Goal: Task Accomplishment & Management: Manage account settings

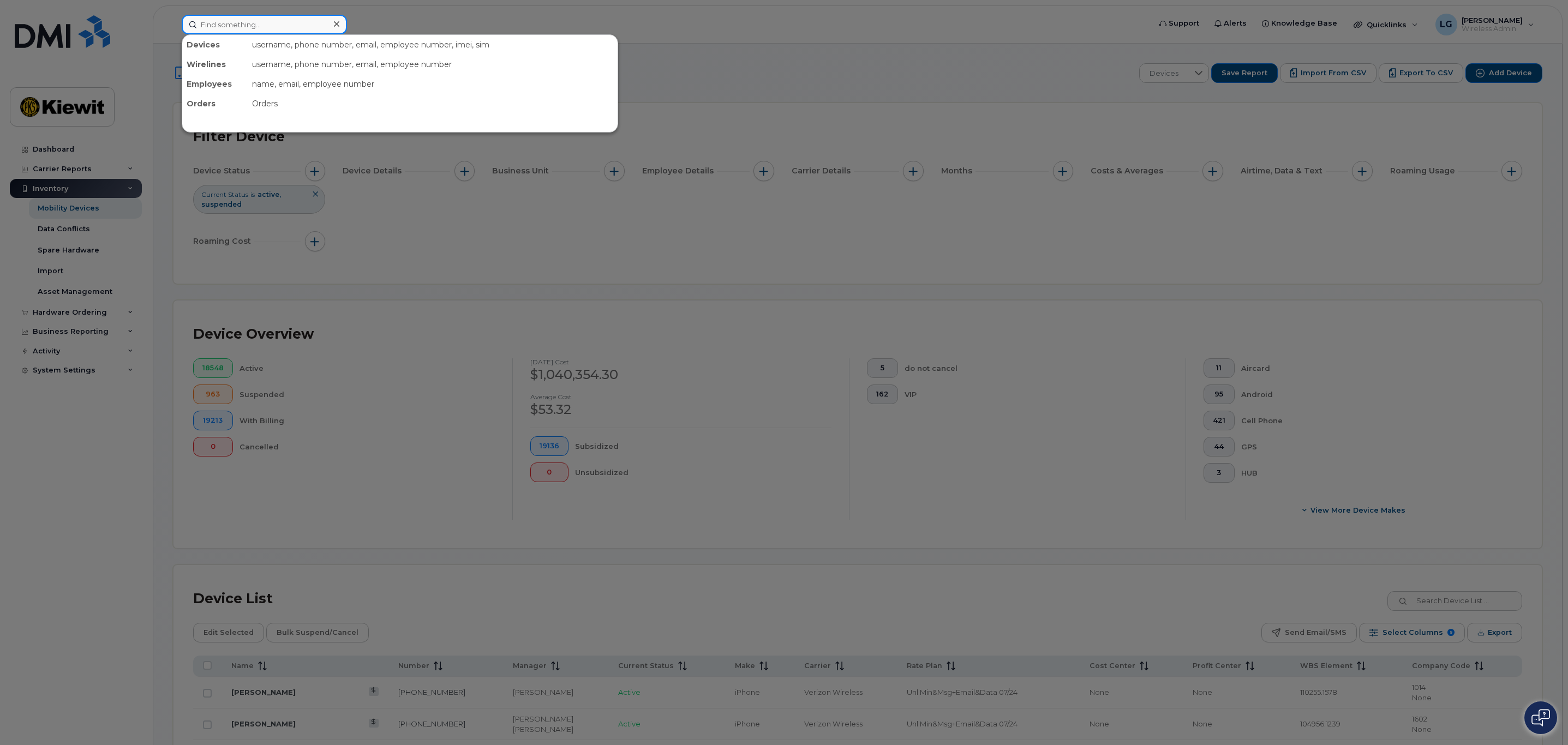
click at [214, 28] on input at bounding box center [264, 24] width 165 height 20
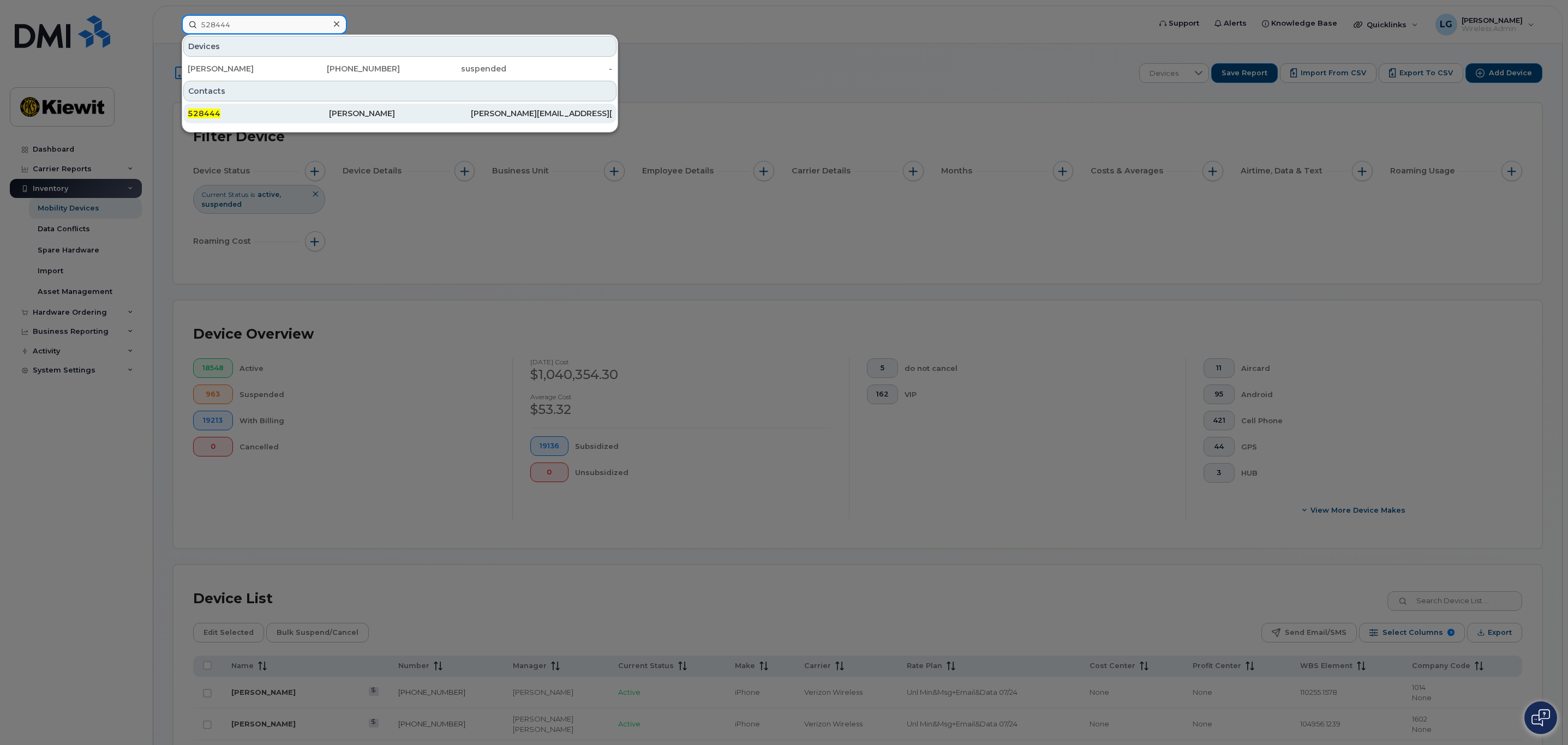
type input "528444"
click at [368, 112] on div "[PERSON_NAME]" at bounding box center [400, 113] width 142 height 11
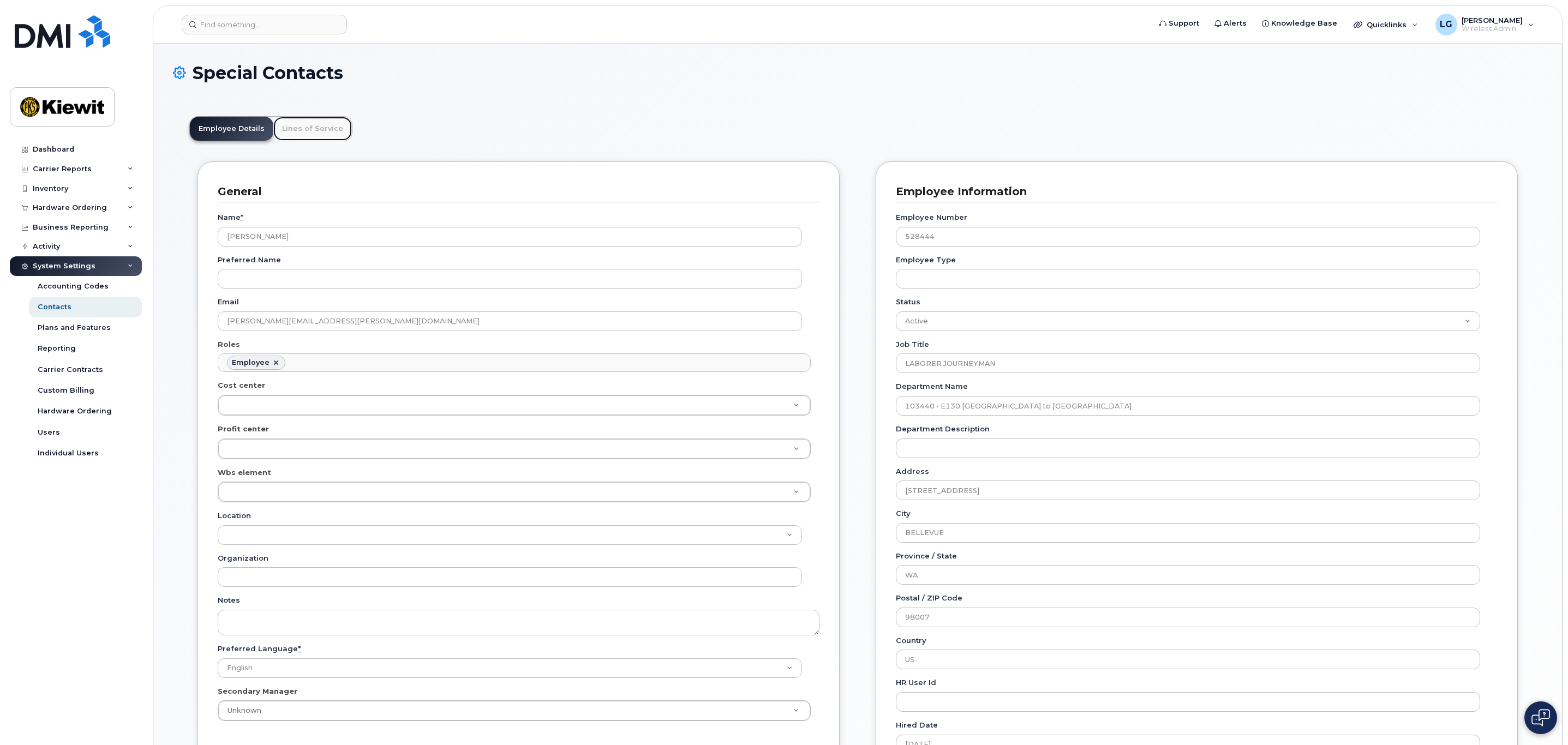
click at [305, 131] on link "Lines of Service" at bounding box center [312, 128] width 79 height 24
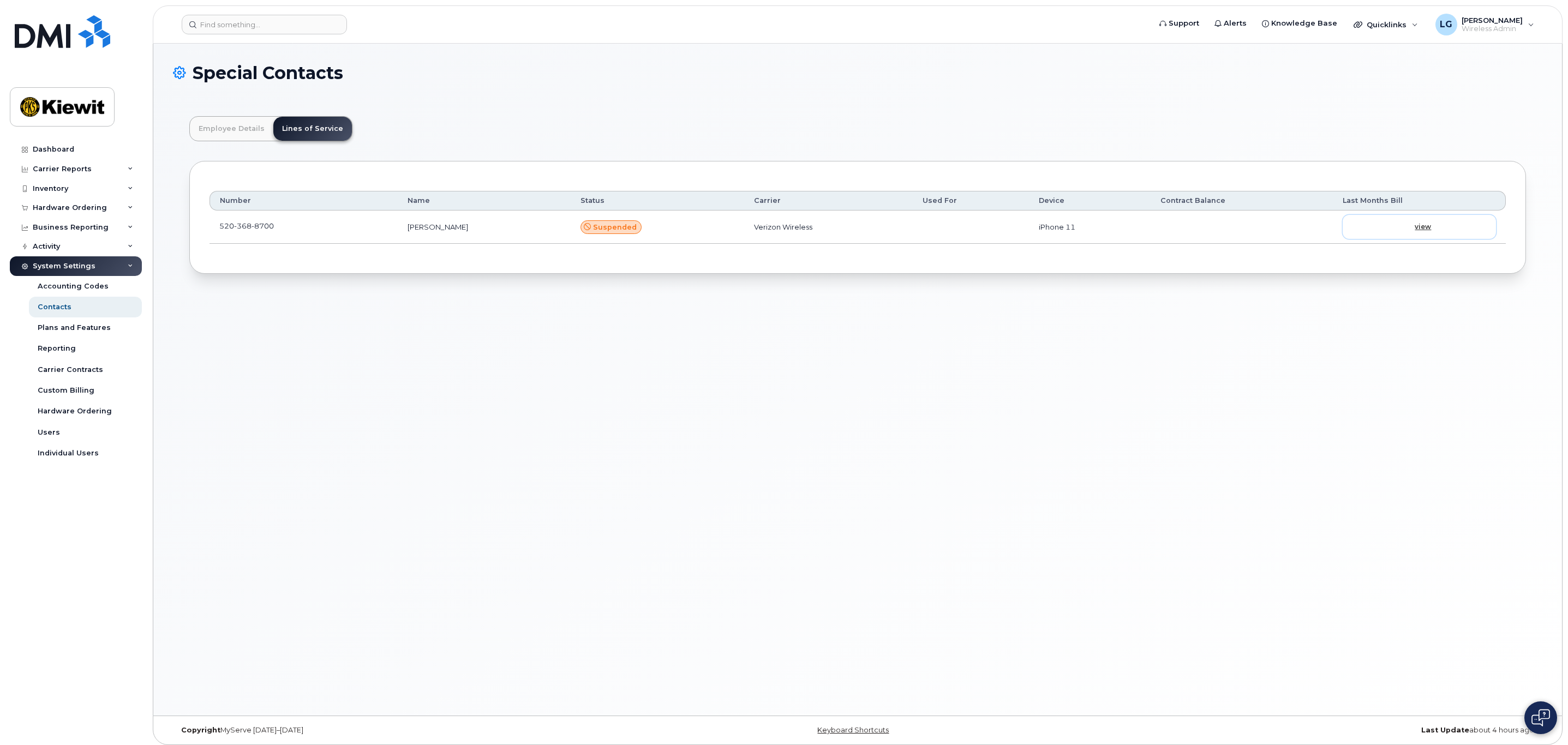
click at [1431, 230] on span "view" at bounding box center [1422, 227] width 17 height 9
click at [235, 228] on span "368" at bounding box center [242, 225] width 17 height 9
drag, startPoint x: 273, startPoint y: 225, endPoint x: 220, endPoint y: 223, distance: 53.0
click at [220, 223] on span "520 368 8700" at bounding box center [246, 225] width 54 height 9
copy span "520 368 8700"
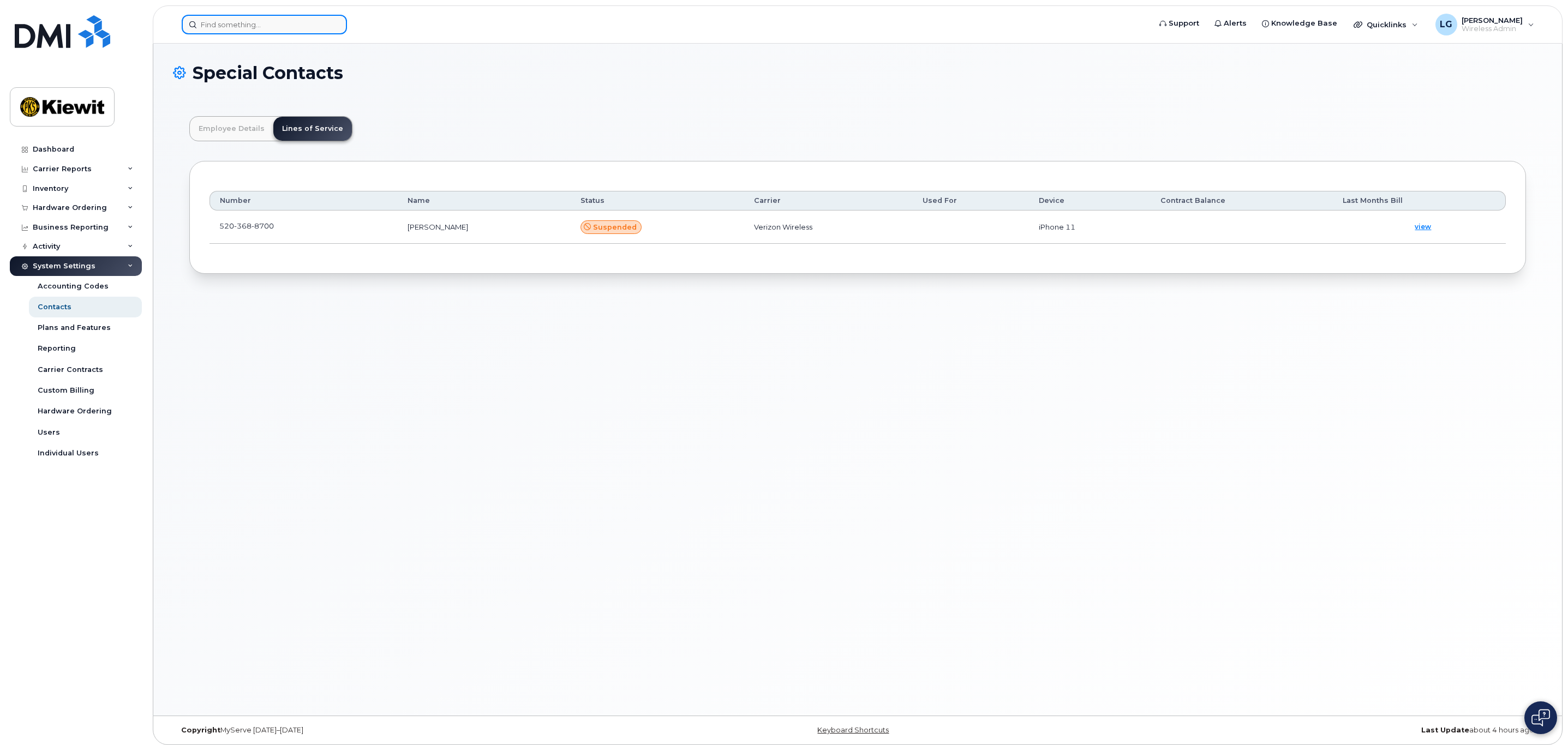
click at [292, 24] on input at bounding box center [264, 24] width 165 height 20
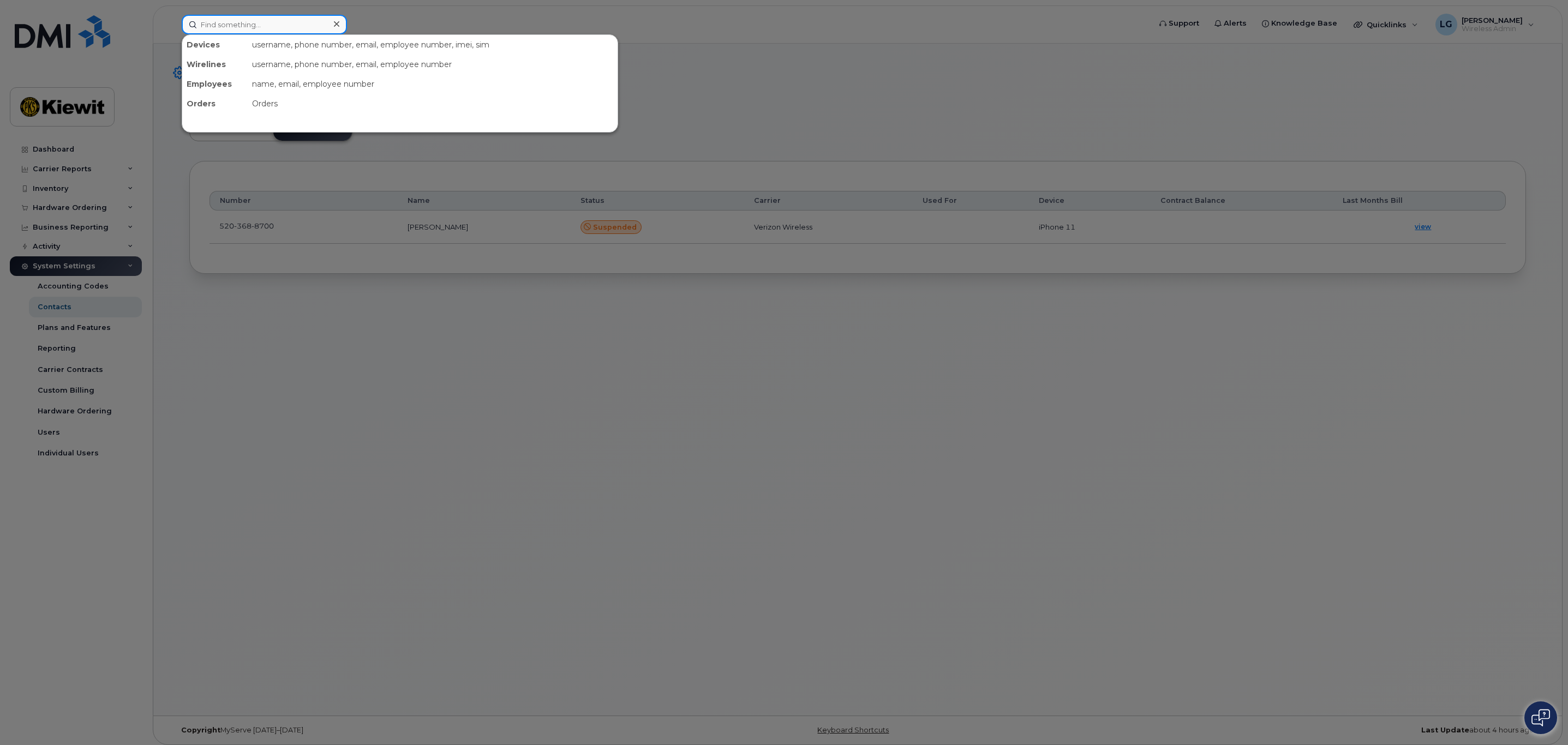
paste input "5203688700"
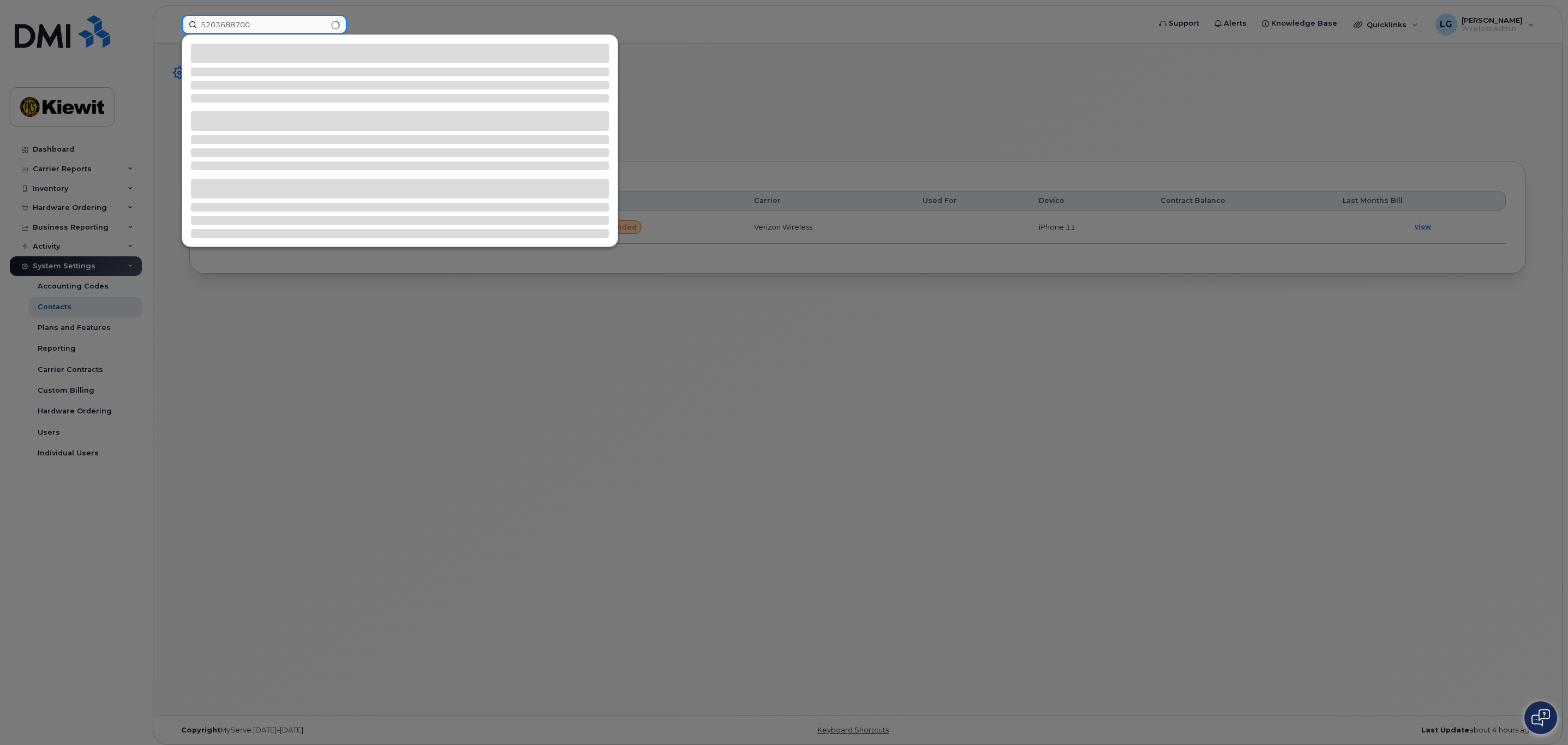
type input "5203688700"
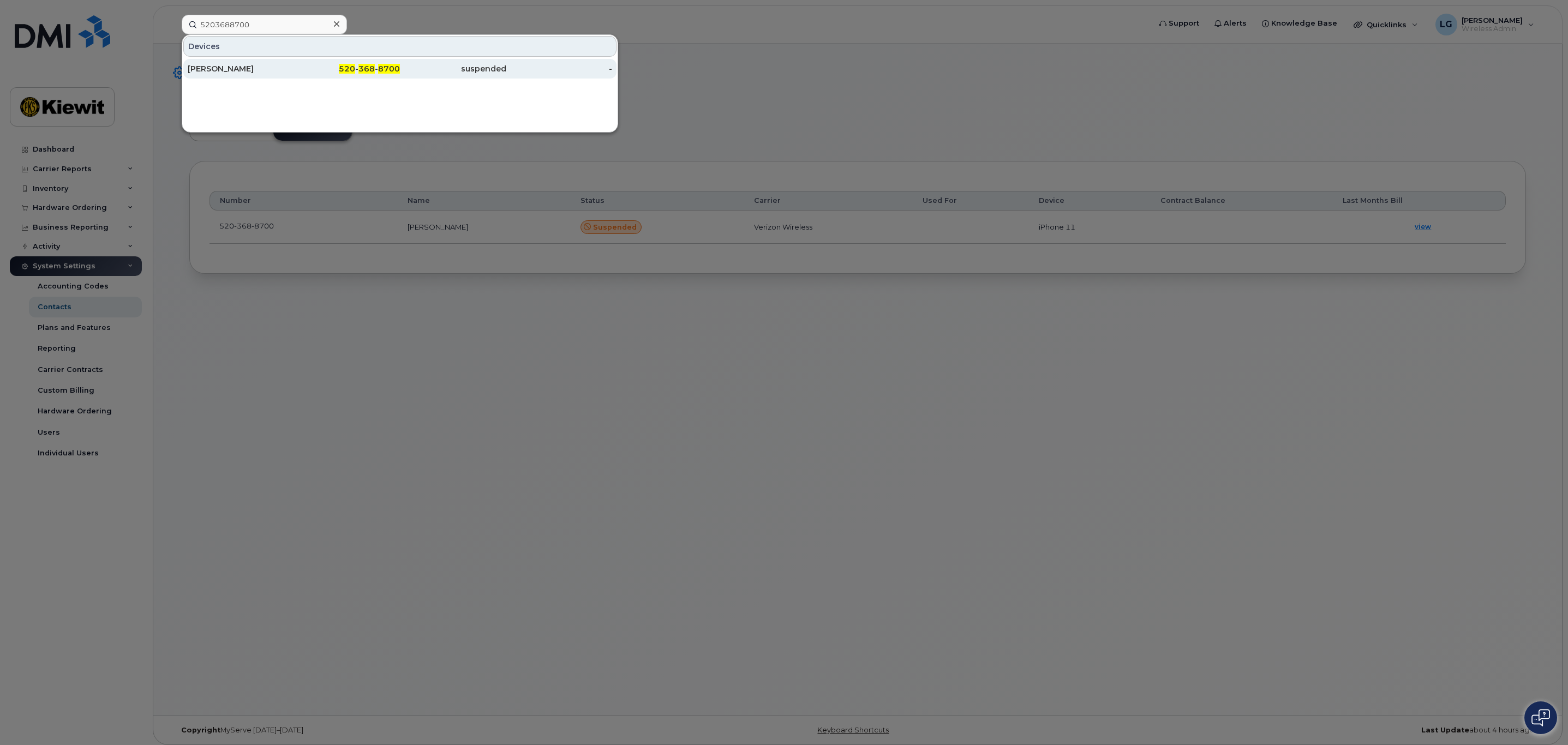
click at [250, 67] on div "[PERSON_NAME]" at bounding box center [240, 68] width 106 height 11
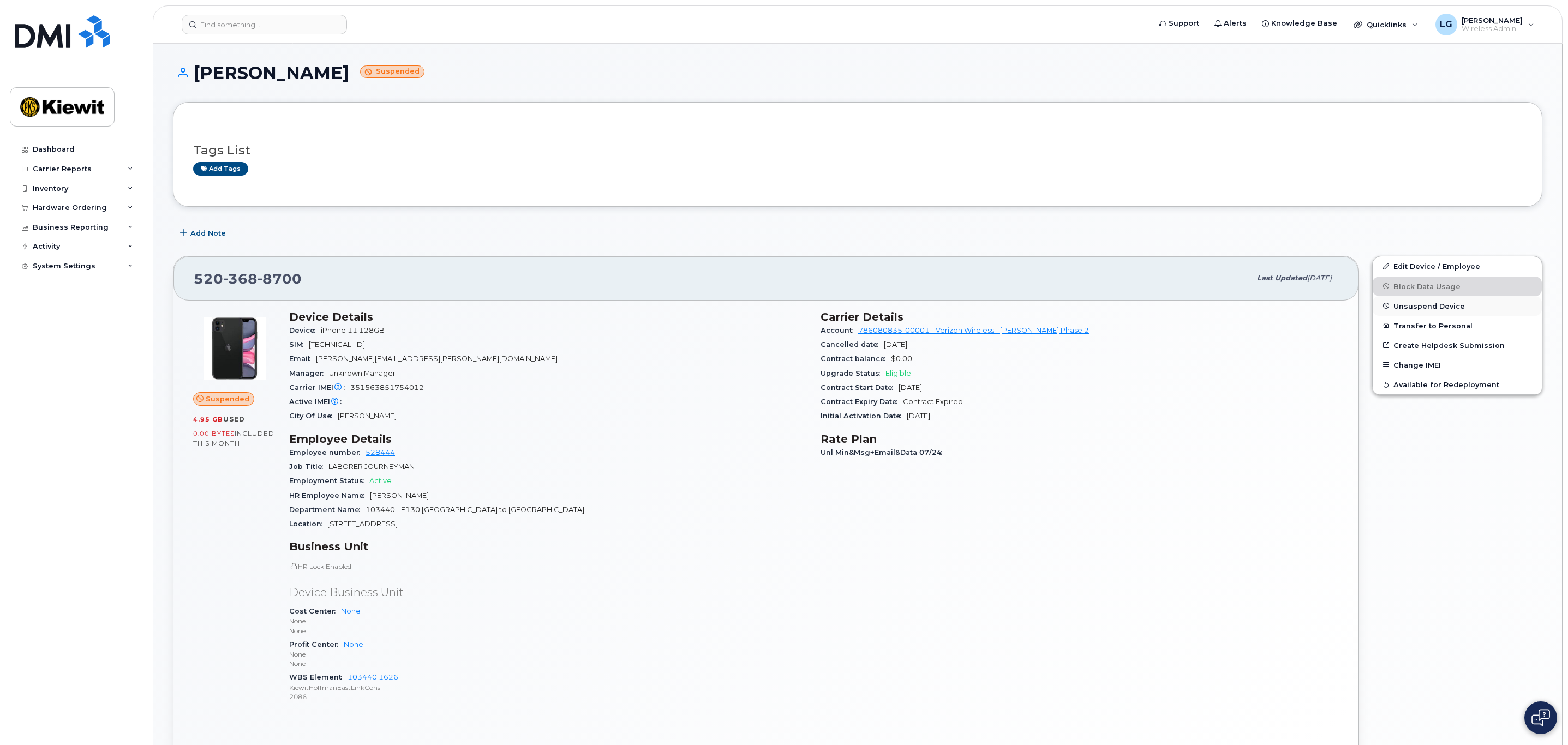
click at [1427, 303] on span "Unsuspend Device" at bounding box center [1429, 305] width 72 height 8
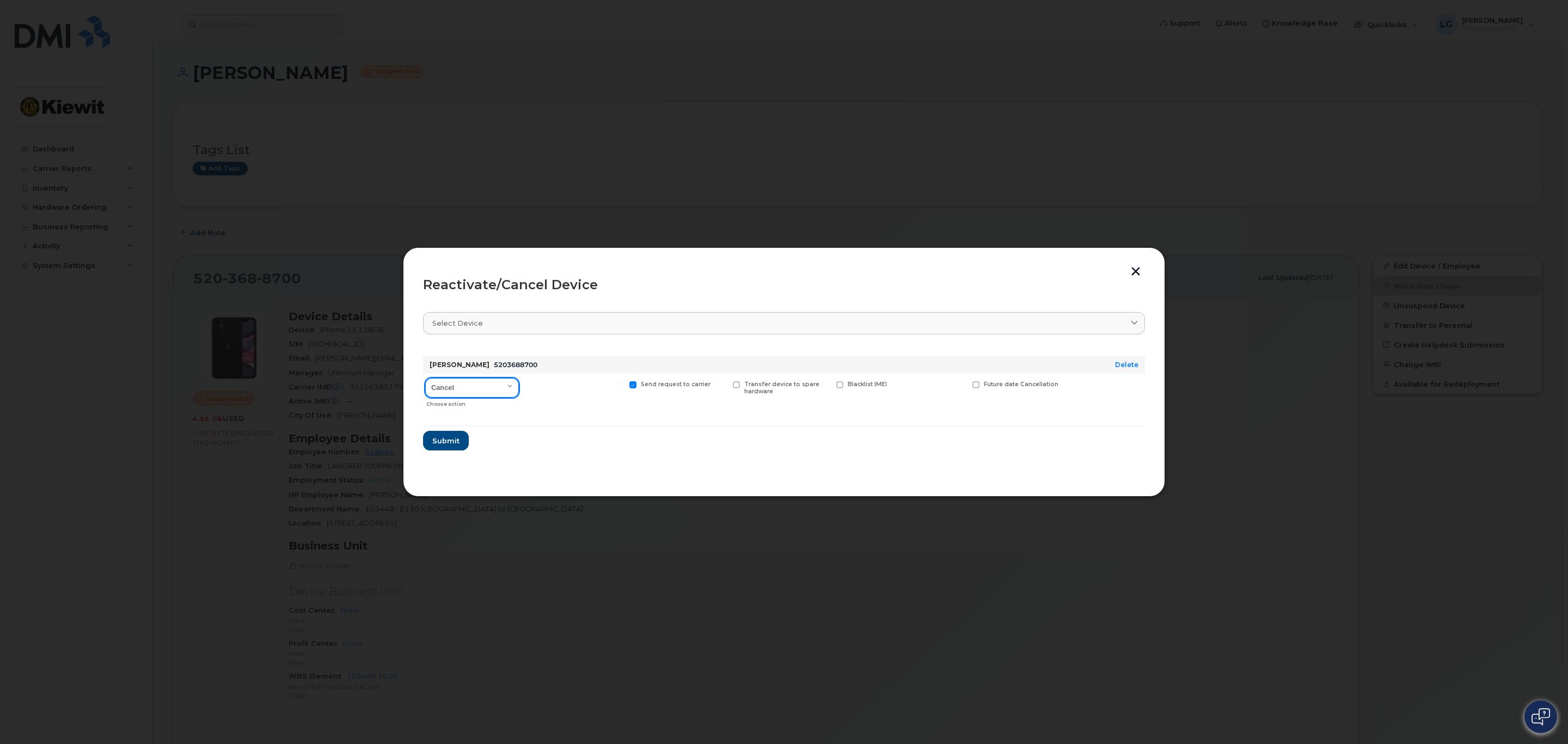
click at [507, 390] on select "Cancel Reactivate" at bounding box center [471, 387] width 93 height 20
select select "[object Object]"
click at [425, 378] on select "Cancel Reactivate" at bounding box center [471, 387] width 93 height 20
click at [905, 384] on span at bounding box center [907, 384] width 7 height 7
click at [897, 384] on input "New Username" at bounding box center [894, 383] width 5 height 5
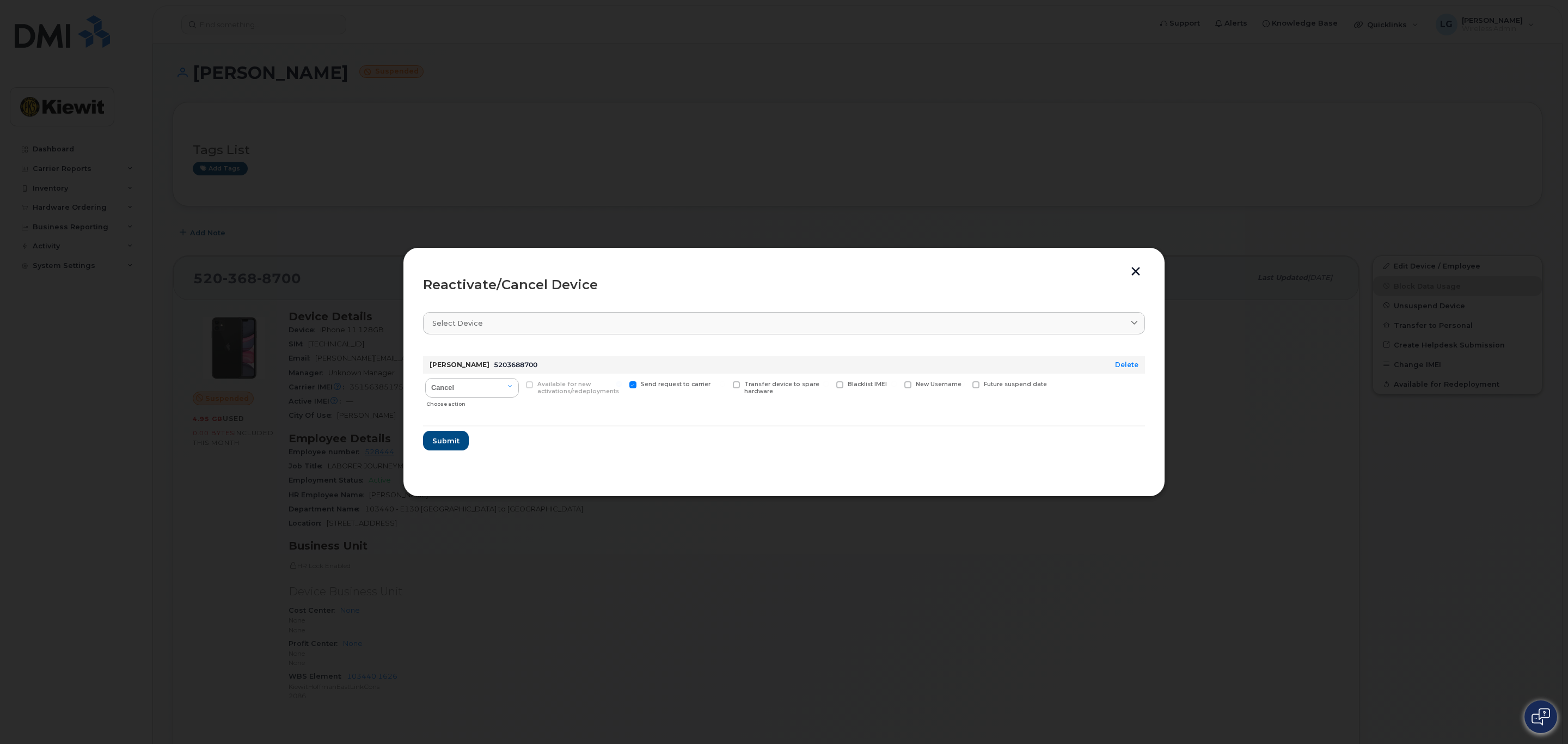
checkbox input "true"
click at [921, 404] on input "text" at bounding box center [935, 401] width 61 height 20
drag, startPoint x: 914, startPoint y: 401, endPoint x: 1000, endPoint y: 402, distance: 86.0
click at [1000, 402] on div "Cancel Reactivate Choose action Available for new activations/redeployments Sen…" at bounding box center [784, 394] width 722 height 42
type input "5"
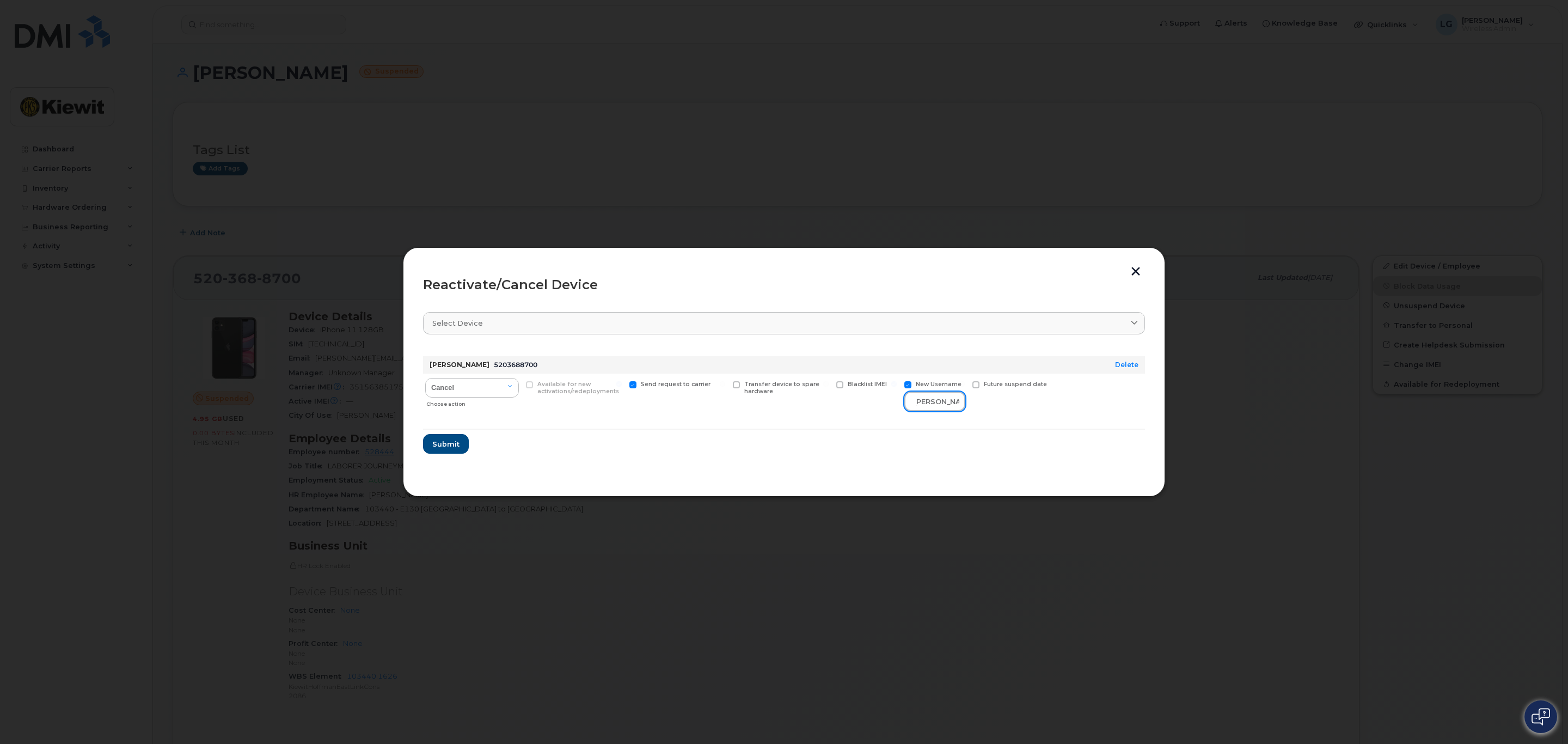
scroll to position [0, 7]
type input "[PERSON_NAME]"
click at [1006, 457] on section "Select device Type first three symbols or more CHRISTOPHER MORENO 5203688700 De…" at bounding box center [784, 390] width 722 height 174
click at [441, 443] on span "Submit" at bounding box center [445, 444] width 27 height 10
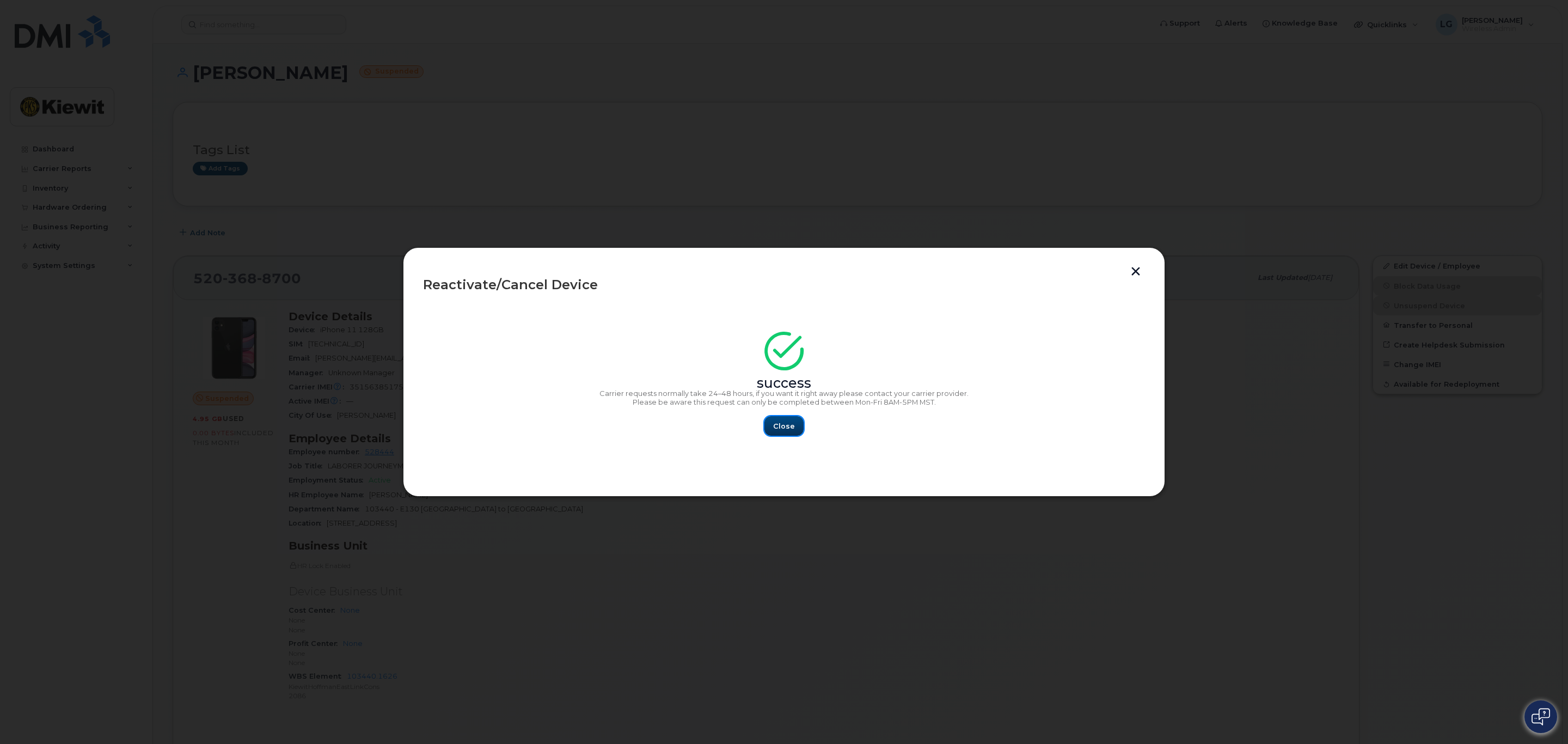
click at [780, 425] on span "Close" at bounding box center [784, 426] width 22 height 10
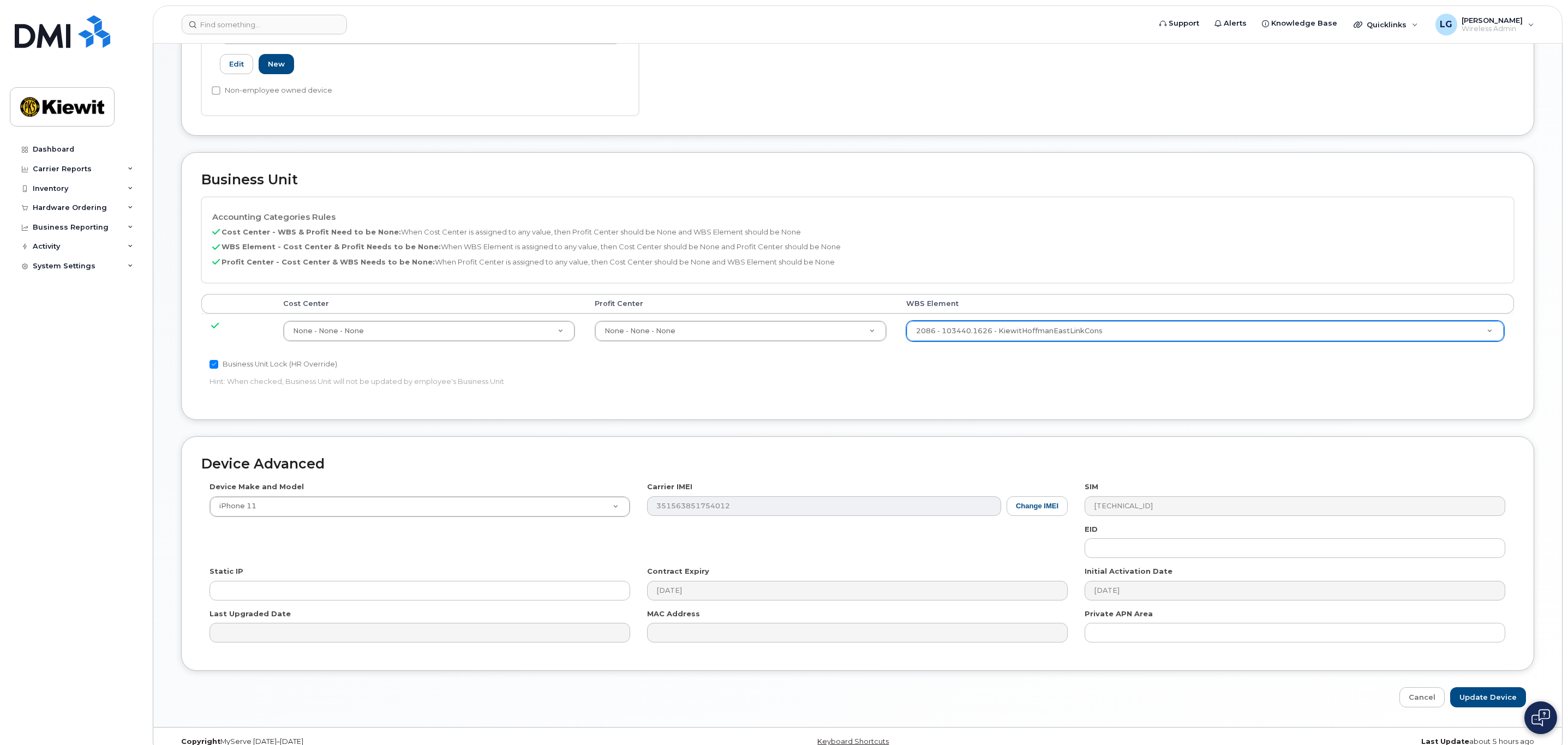
scroll to position [382, 0]
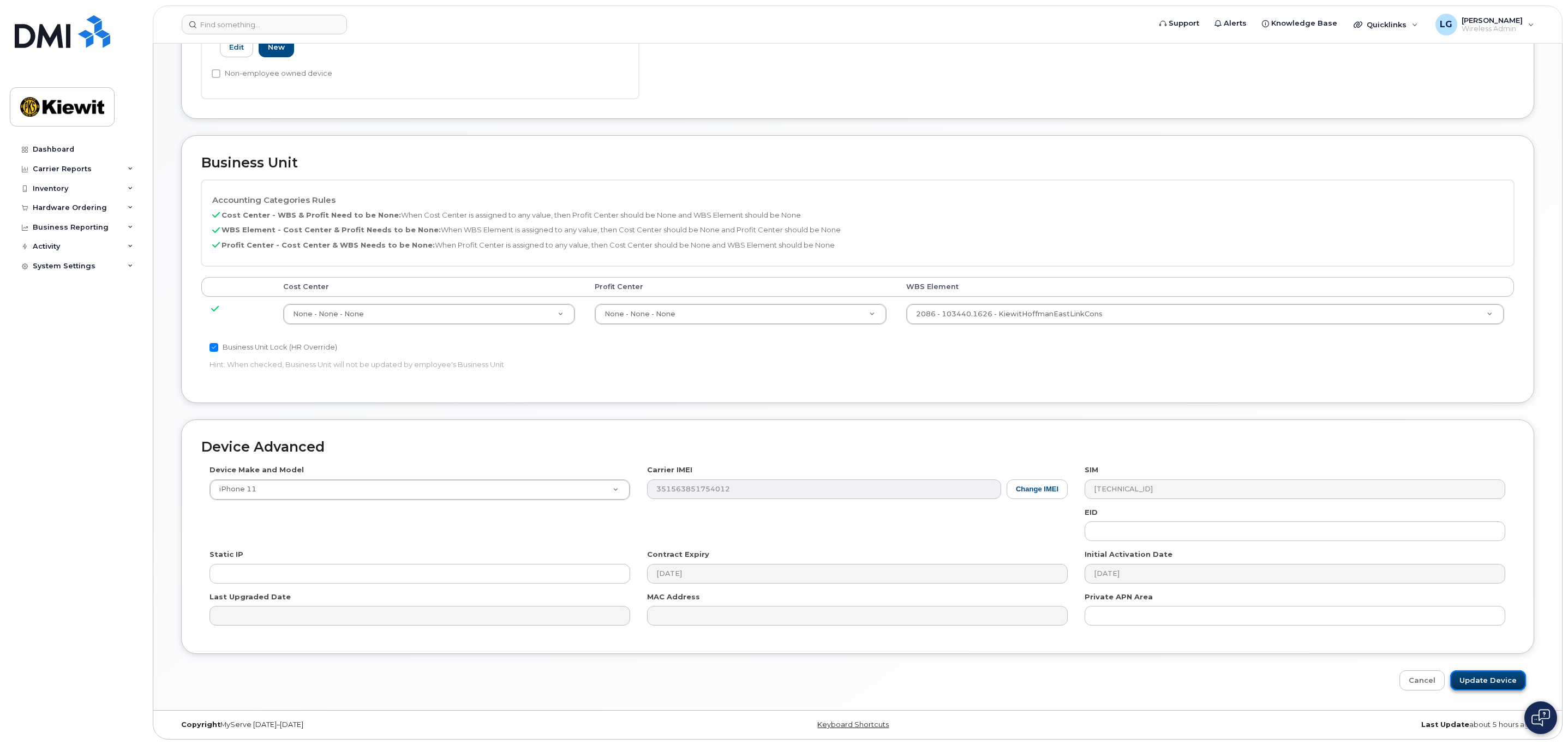
click at [1495, 677] on input "Update Device" at bounding box center [1488, 680] width 76 height 20
type input "Saving..."
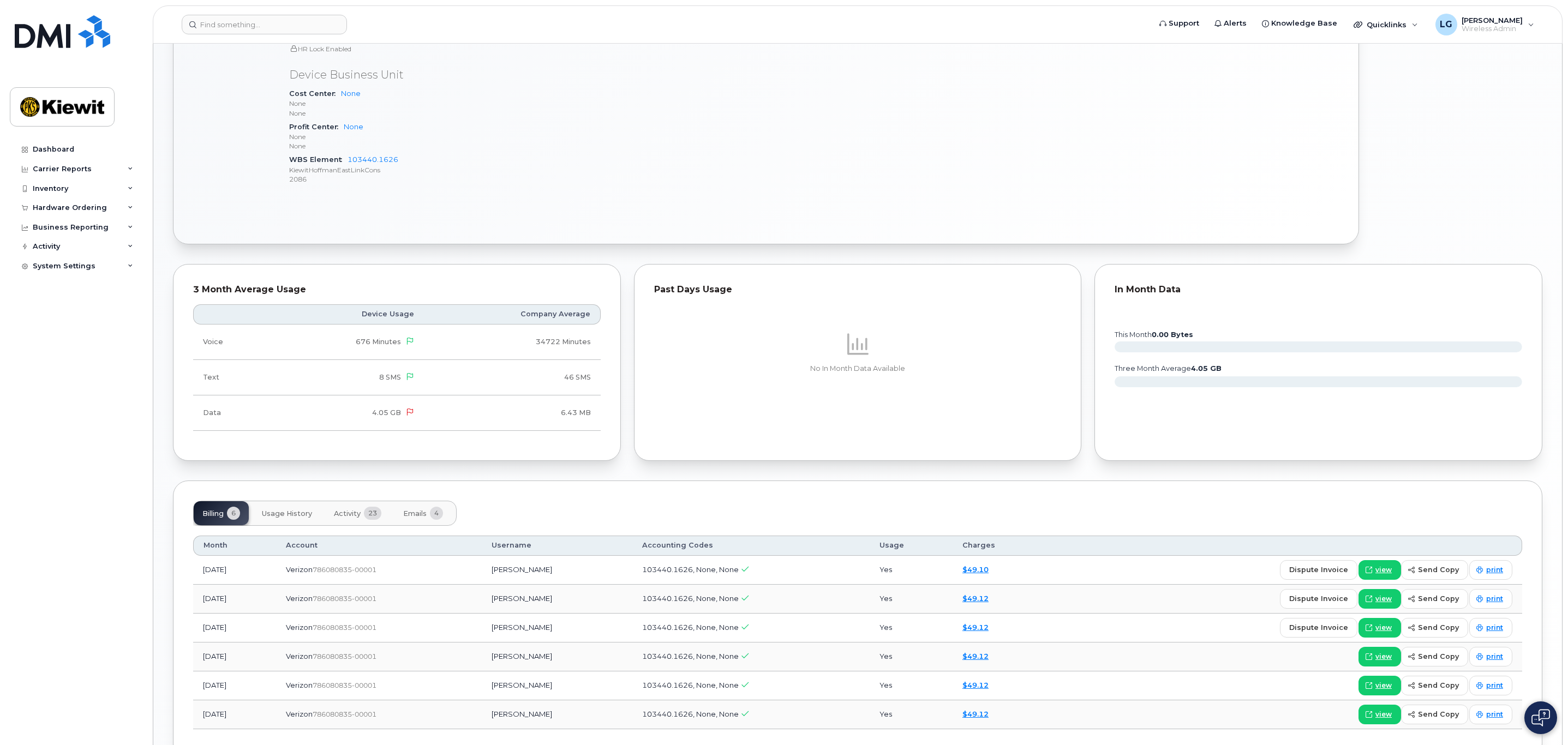
scroll to position [573, 0]
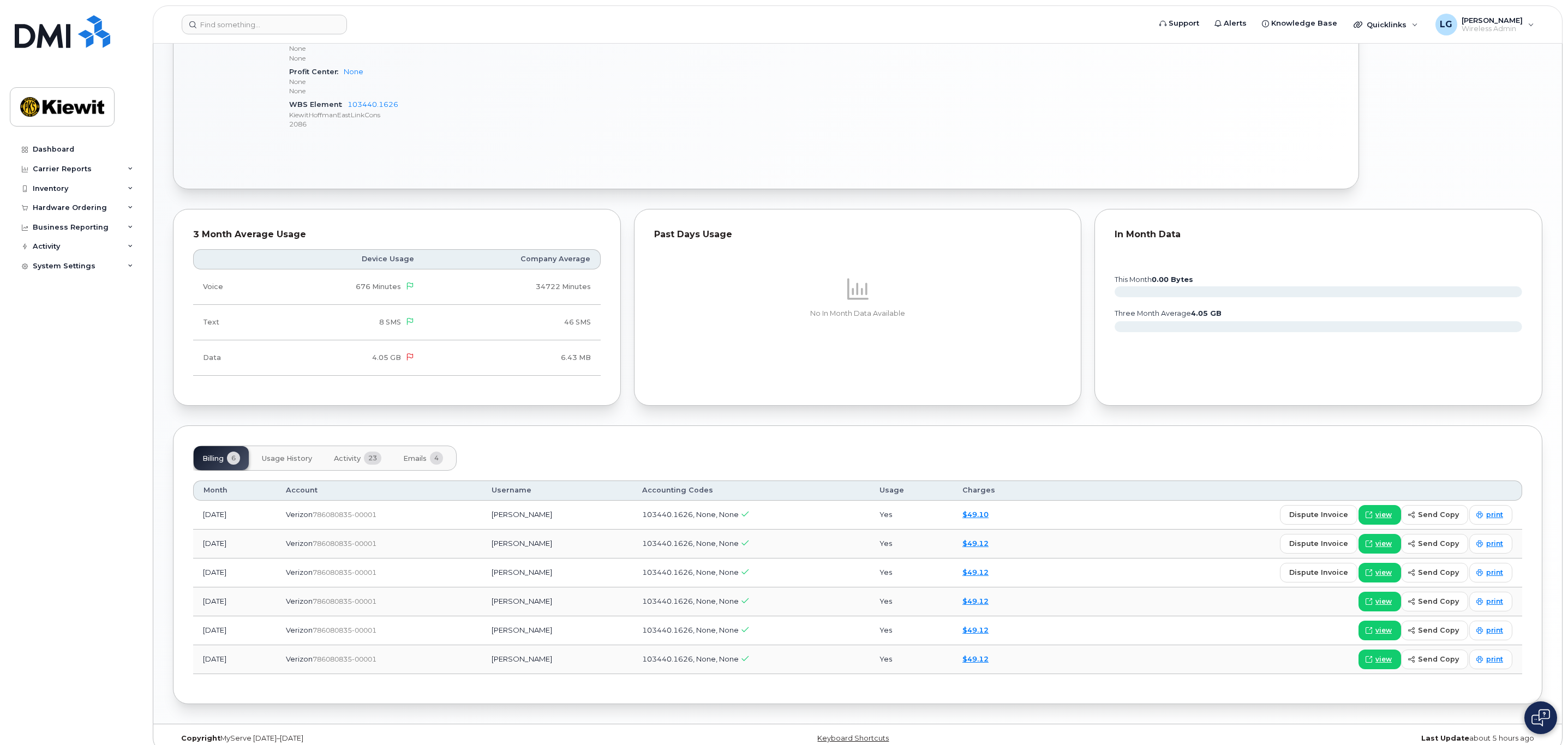
click at [353, 458] on span "Activity" at bounding box center [347, 458] width 27 height 9
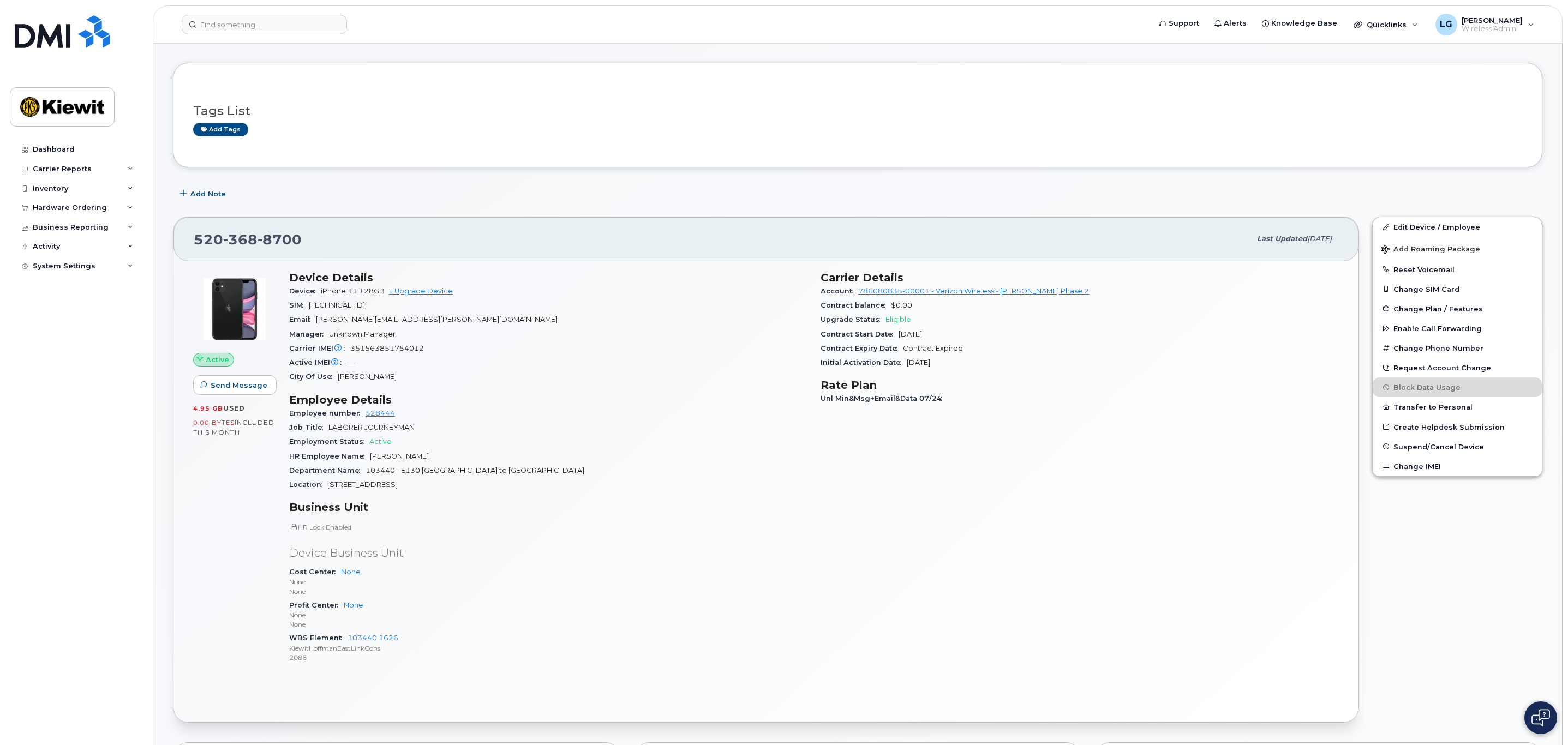
scroll to position [0, 0]
